Goal: Use online tool/utility

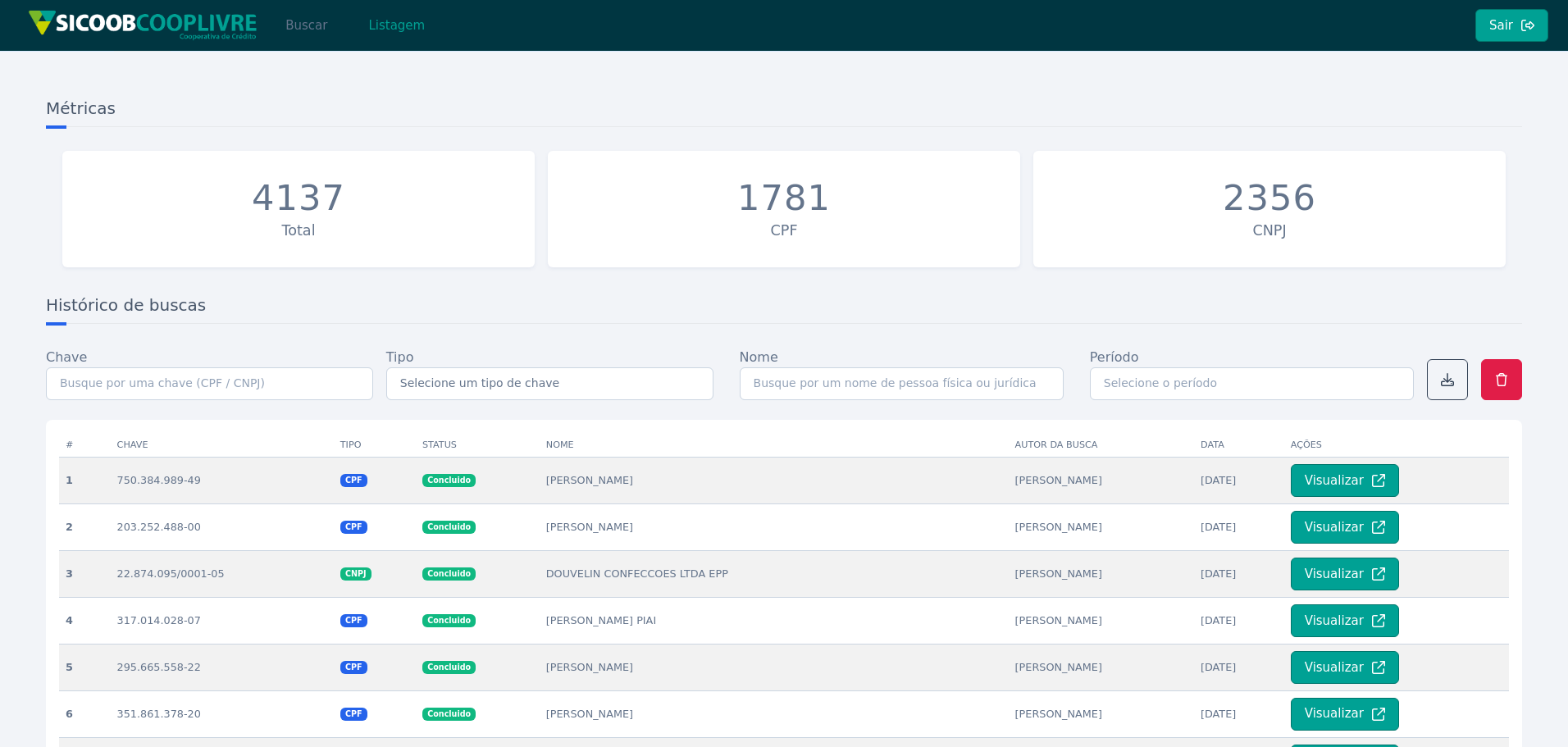
click at [298, 21] on button "Buscar" at bounding box center [307, 25] width 70 height 32
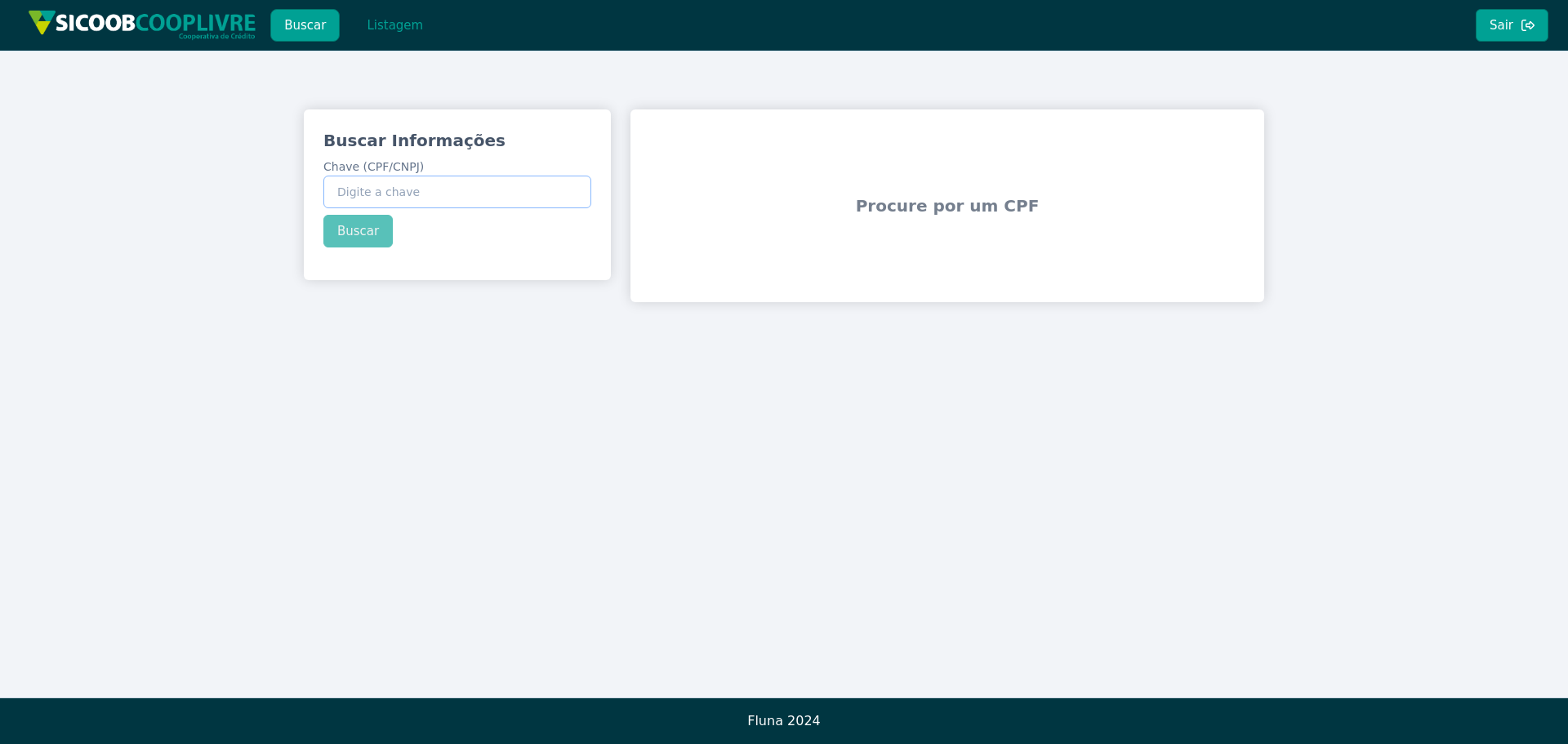
paste input "340.603.818-29"
type input "340.603.818-29"
click at [355, 235] on button "Buscar" at bounding box center [358, 231] width 70 height 32
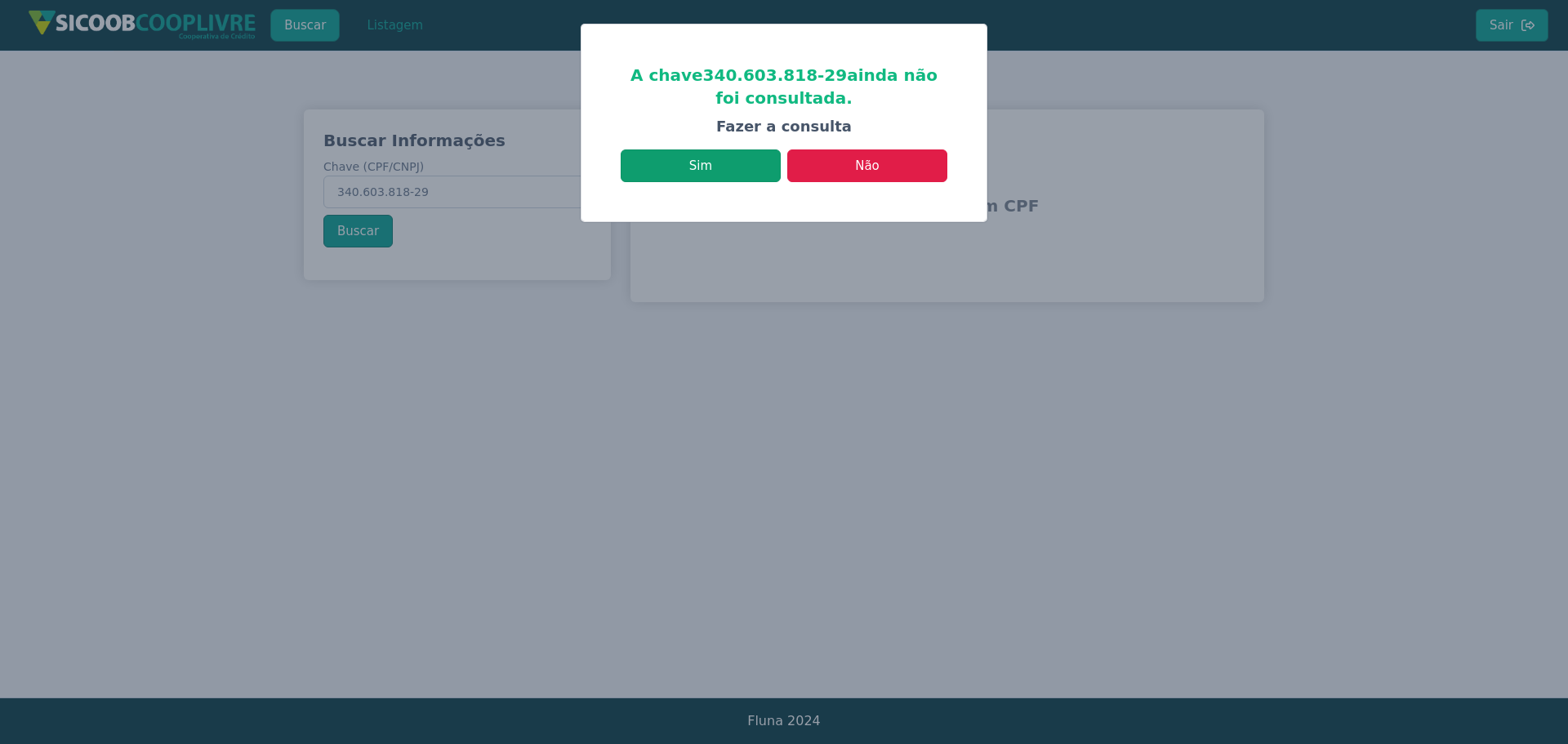
click at [718, 166] on button "Sim" at bounding box center [700, 165] width 160 height 32
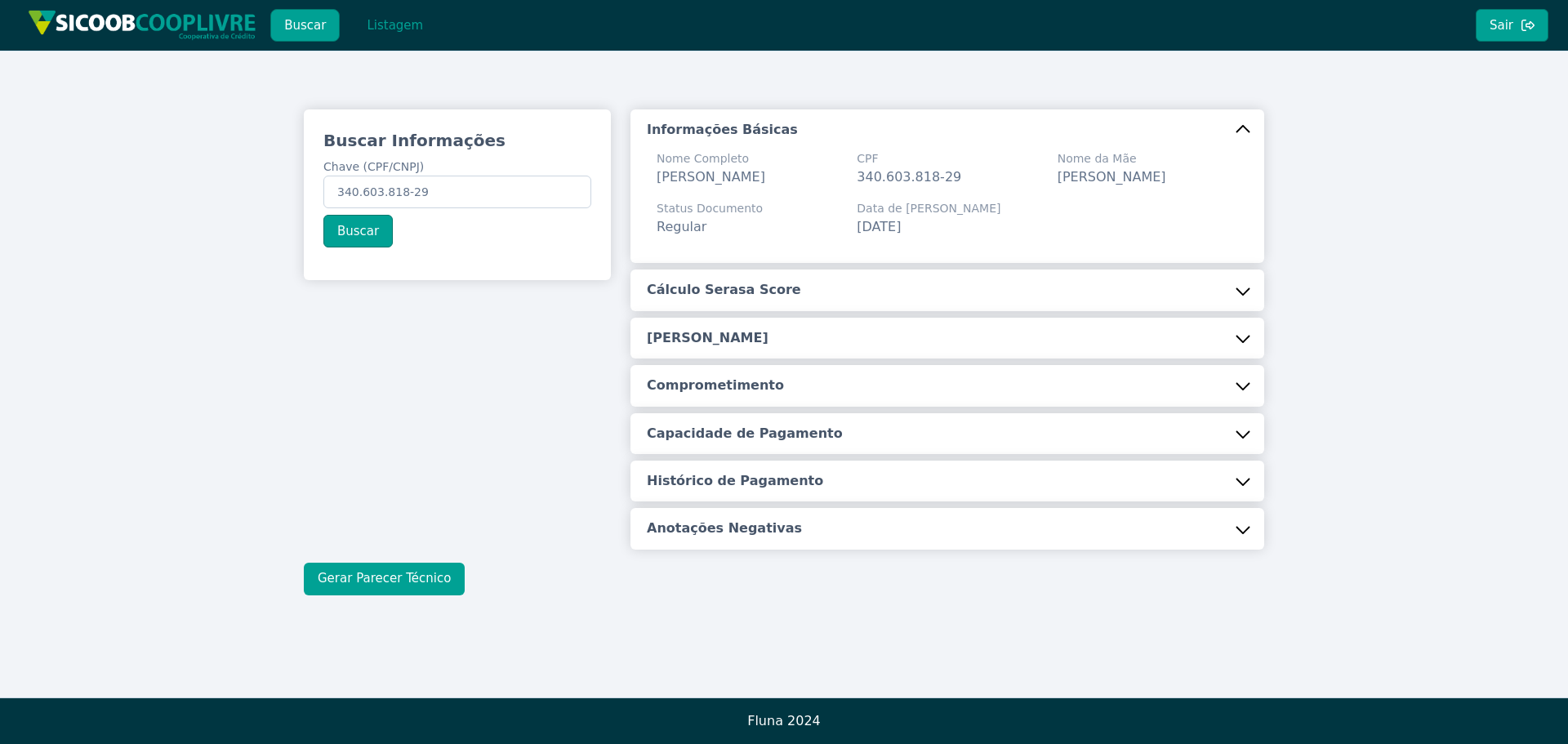
click at [403, 596] on button "Gerar Parecer Técnico" at bounding box center [384, 578] width 161 height 32
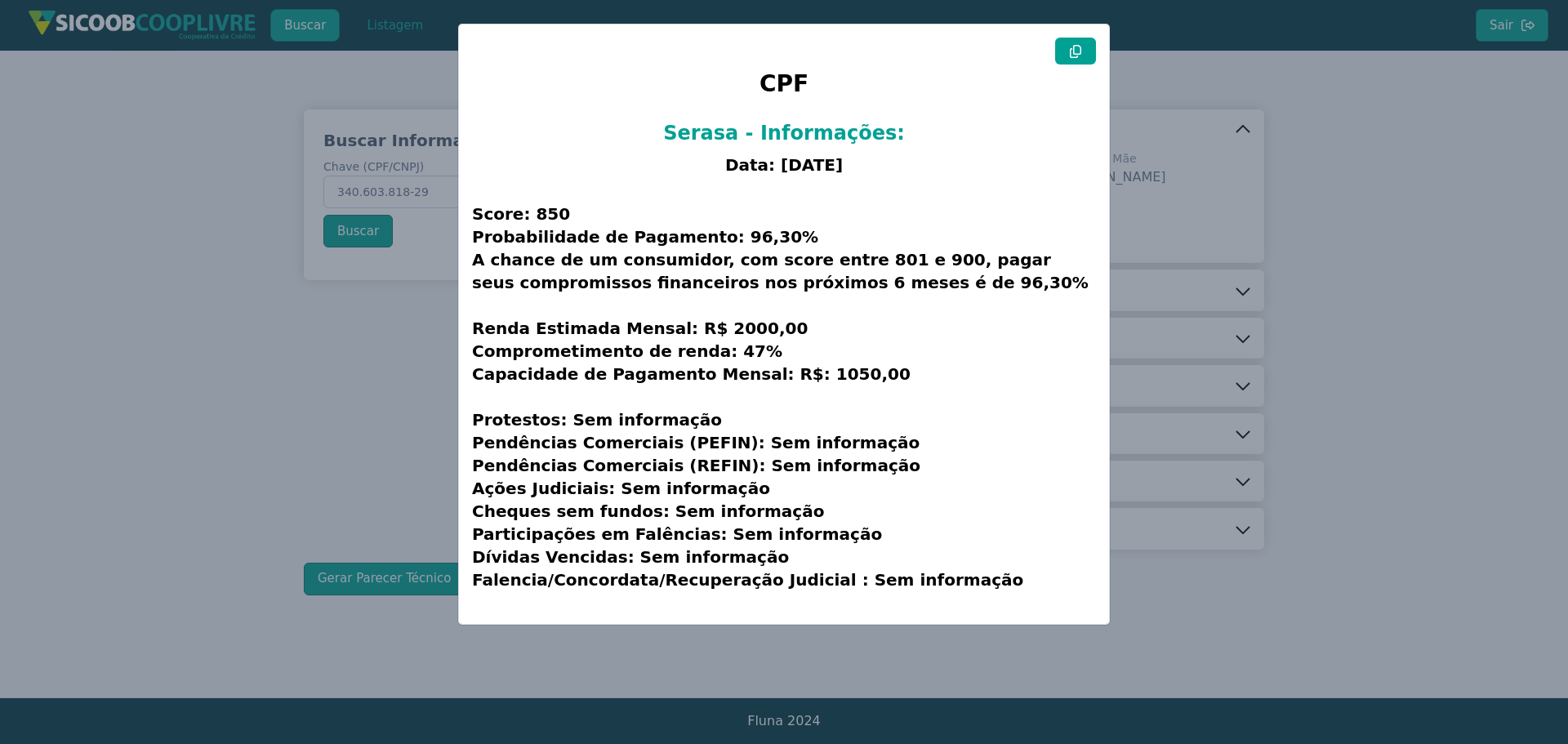
click at [1074, 52] on icon at bounding box center [1075, 51] width 12 height 13
